Goal: Check status: Check status

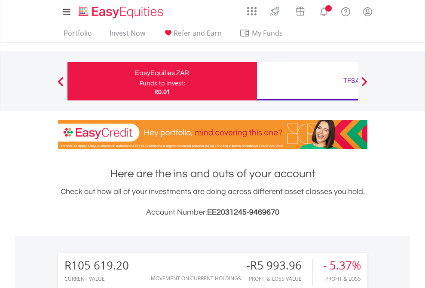
scroll to position [82, 135]
click at [140, 81] on div "Funds to invest:" at bounding box center [163, 83] width 46 height 9
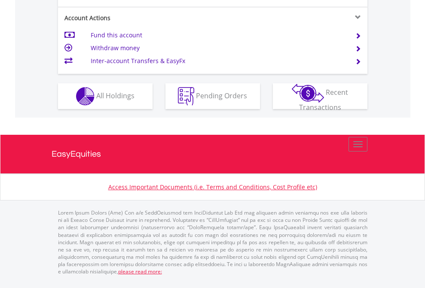
scroll to position [840, 0]
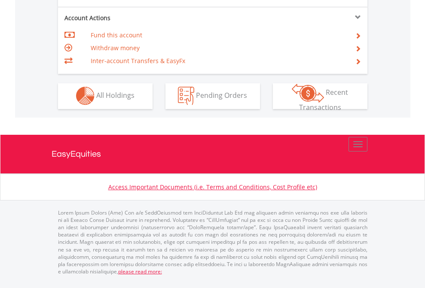
scroll to position [803, 0]
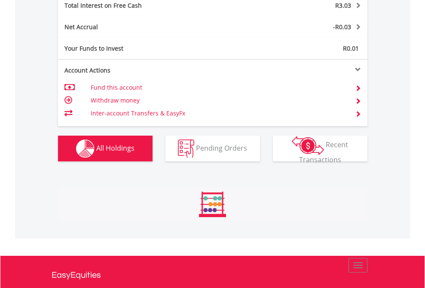
scroll to position [82, 135]
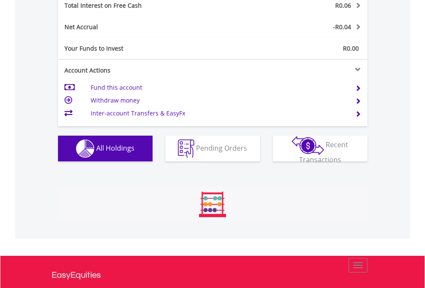
scroll to position [82, 135]
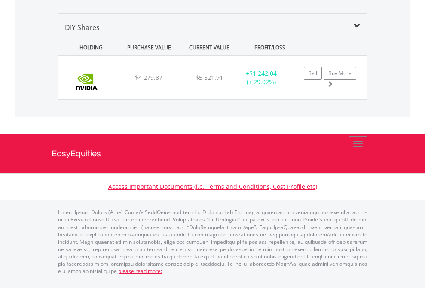
scroll to position [956, 0]
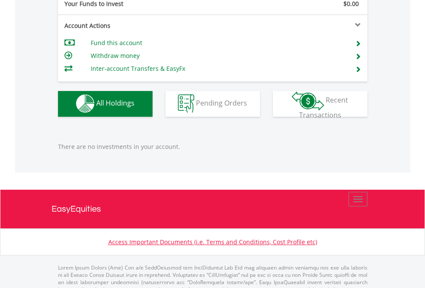
scroll to position [850, 0]
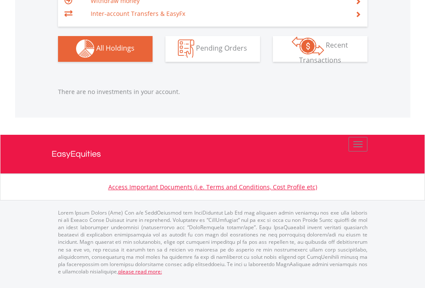
scroll to position [82, 135]
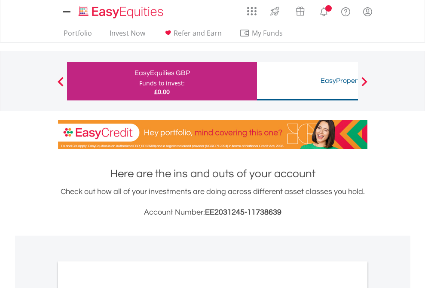
scroll to position [516, 0]
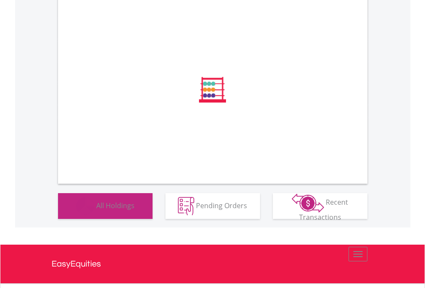
click at [96, 210] on span "All Holdings" at bounding box center [115, 205] width 38 height 9
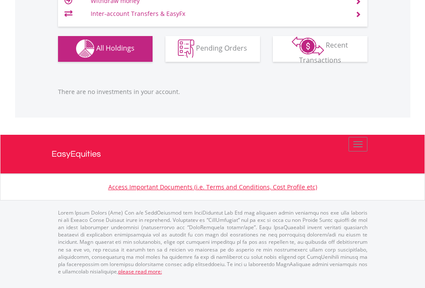
scroll to position [82, 135]
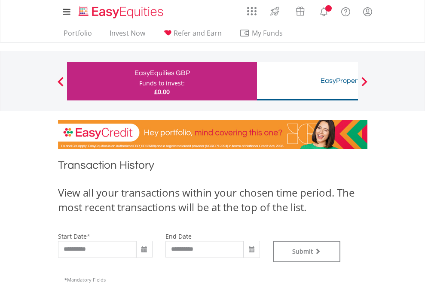
type input "**********"
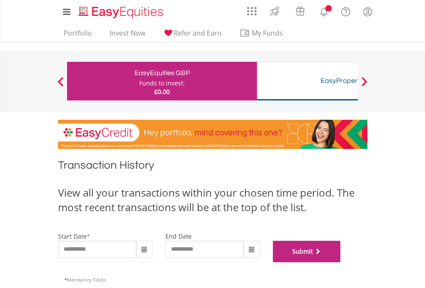
click at [341, 262] on button "Submit" at bounding box center [307, 251] width 68 height 21
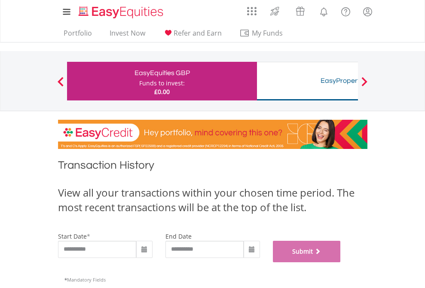
scroll to position [348, 0]
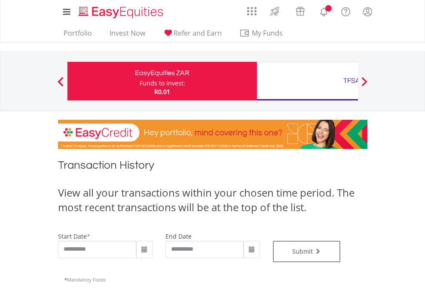
click at [307, 81] on div "TFSA" at bounding box center [351, 81] width 179 height 12
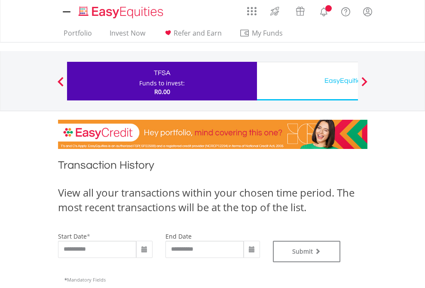
type input "**********"
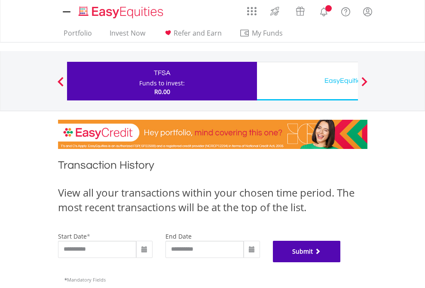
click at [341, 262] on button "Submit" at bounding box center [307, 251] width 68 height 21
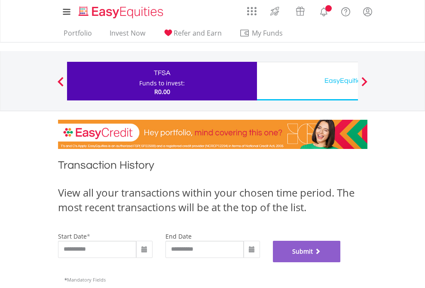
scroll to position [348, 0]
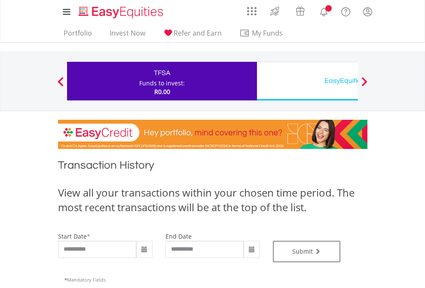
click at [307, 81] on div "EasyEquities USD" at bounding box center [351, 81] width 179 height 12
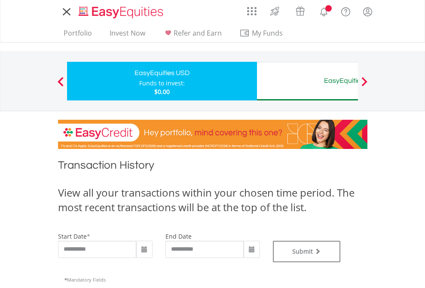
type input "**********"
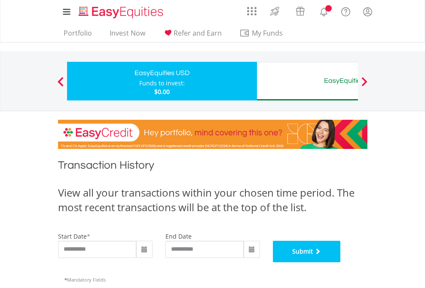
click at [341, 262] on button "Submit" at bounding box center [307, 251] width 68 height 21
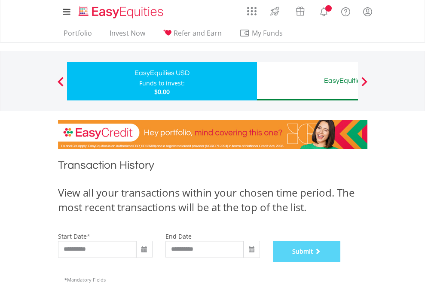
scroll to position [348, 0]
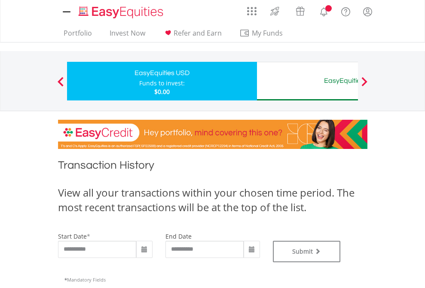
click at [307, 81] on div "EasyEquities AUD" at bounding box center [351, 81] width 179 height 12
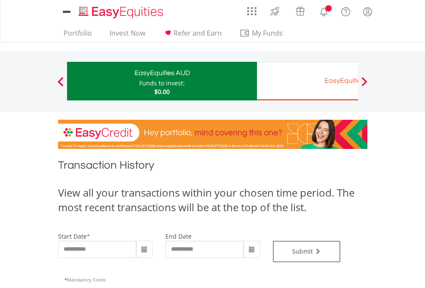
type input "**********"
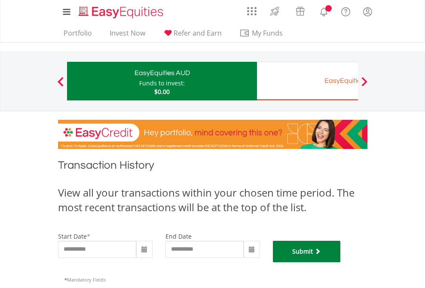
click at [341, 262] on button "Submit" at bounding box center [307, 251] width 68 height 21
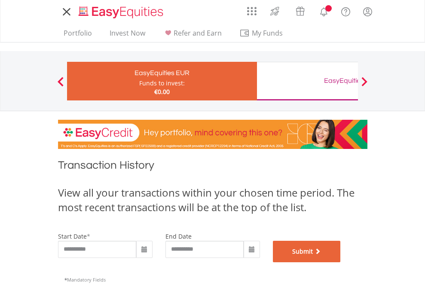
click at [341, 262] on button "Submit" at bounding box center [307, 251] width 68 height 21
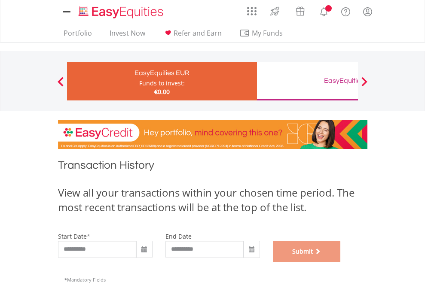
scroll to position [348, 0]
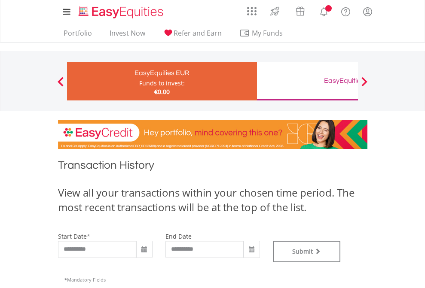
click at [307, 81] on div "EasyEquities GBP" at bounding box center [351, 81] width 179 height 12
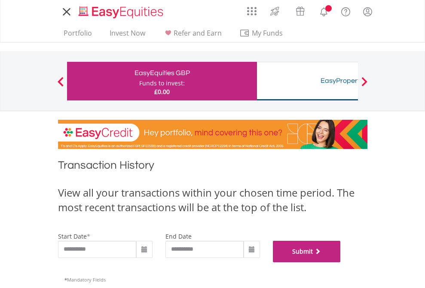
click at [341, 262] on button "Submit" at bounding box center [307, 251] width 68 height 21
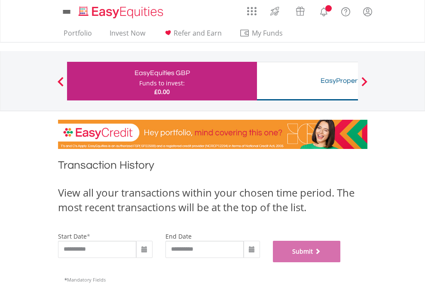
scroll to position [348, 0]
